Goal: Task Accomplishment & Management: Use online tool/utility

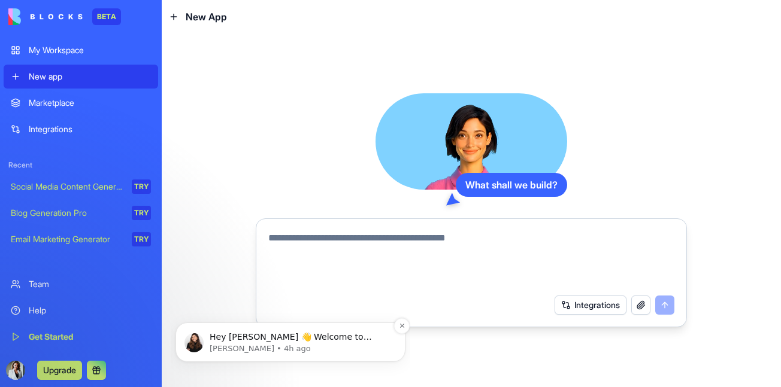
click at [284, 350] on p "[PERSON_NAME] • 4h ago" at bounding box center [300, 349] width 181 height 11
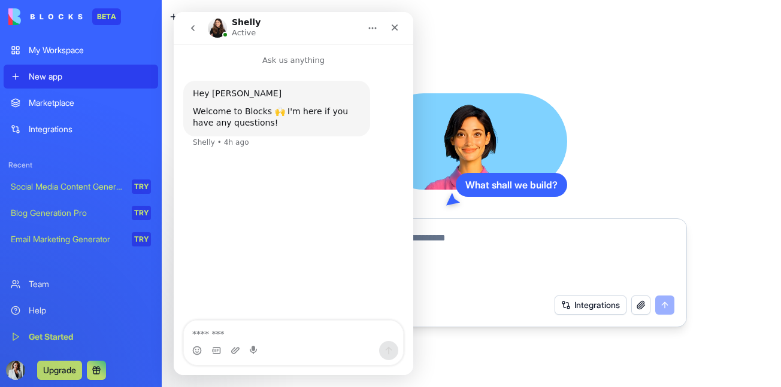
click at [370, 28] on icon "Home" at bounding box center [373, 29] width 8 height 2
click at [395, 24] on icon "Close" at bounding box center [395, 28] width 10 height 10
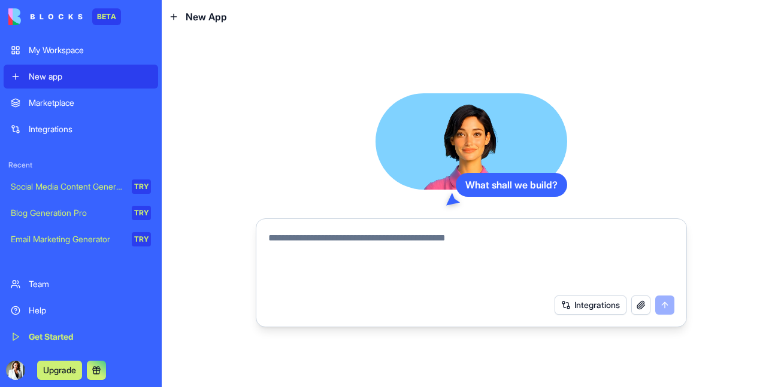
click at [583, 304] on button "Integrations" at bounding box center [590, 305] width 72 height 19
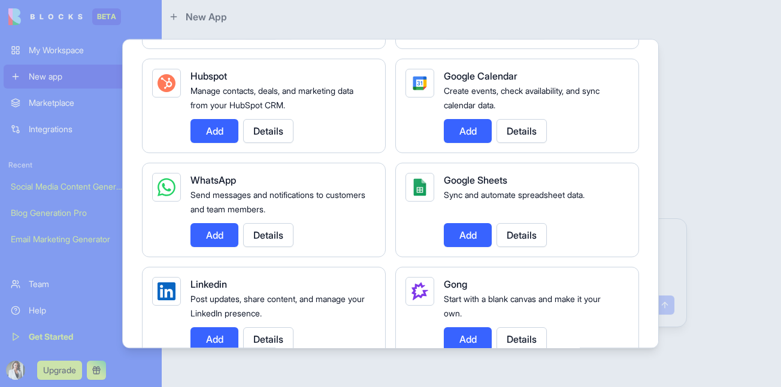
scroll to position [527, 0]
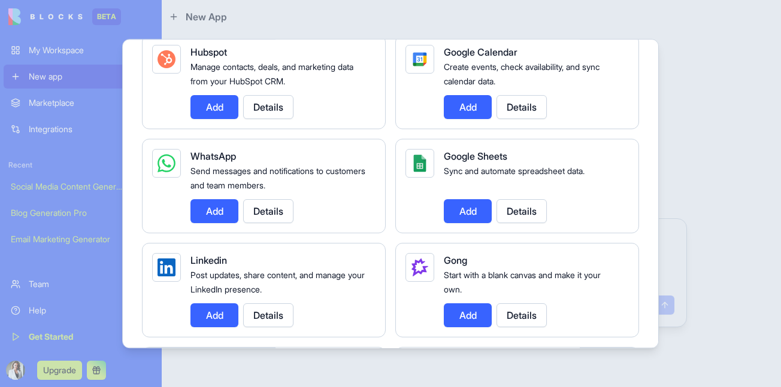
click at [462, 102] on button "Add" at bounding box center [468, 107] width 48 height 24
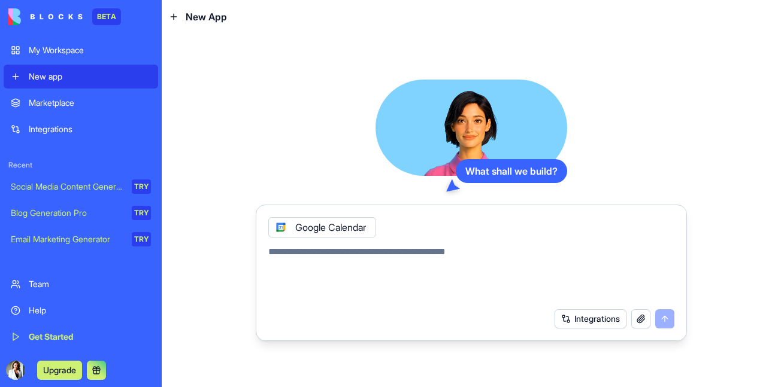
click at [594, 326] on button "Integrations" at bounding box center [590, 319] width 72 height 19
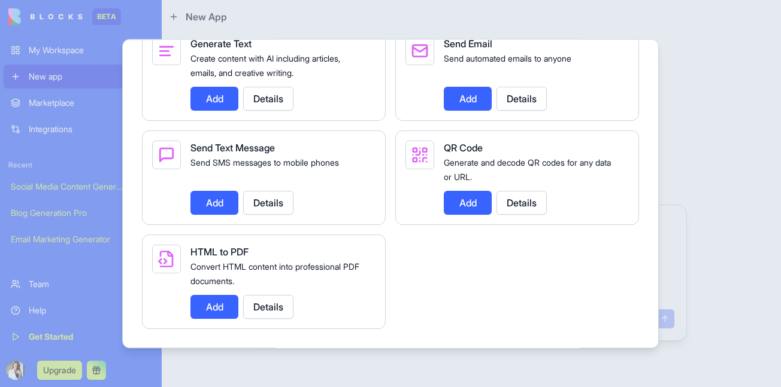
scroll to position [1792, 0]
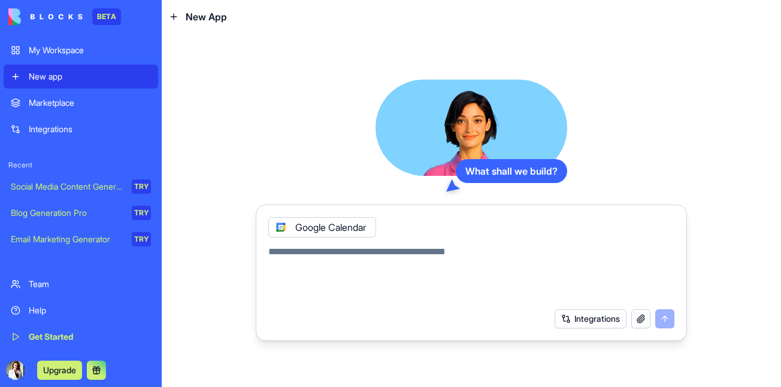
click at [278, 225] on icon at bounding box center [281, 228] width 10 height 10
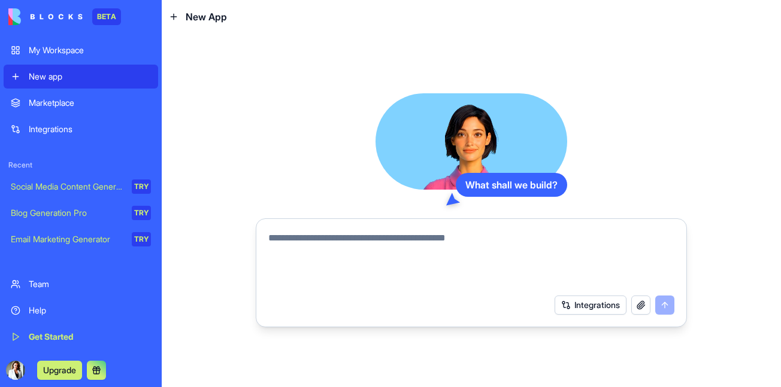
click at [402, 242] on textarea at bounding box center [471, 259] width 406 height 57
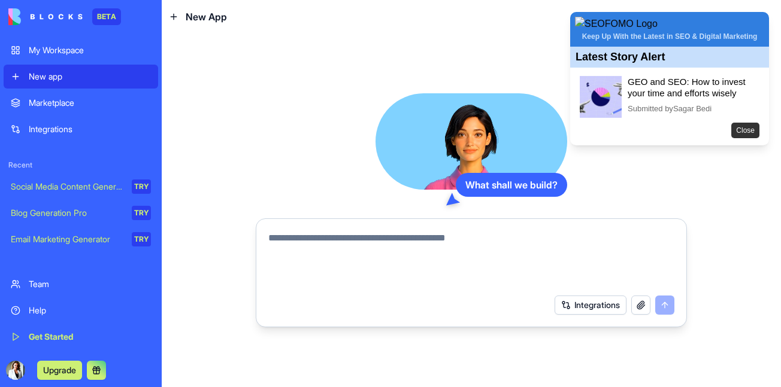
click at [738, 138] on button "Close" at bounding box center [745, 131] width 28 height 16
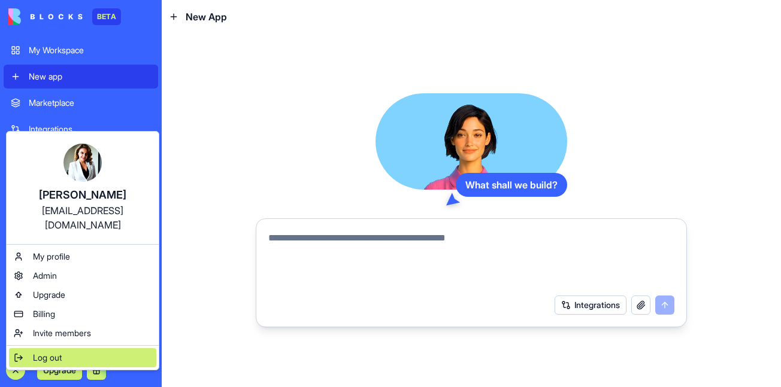
click at [42, 352] on span "Log out" at bounding box center [47, 358] width 29 height 12
